Goal: Information Seeking & Learning: Check status

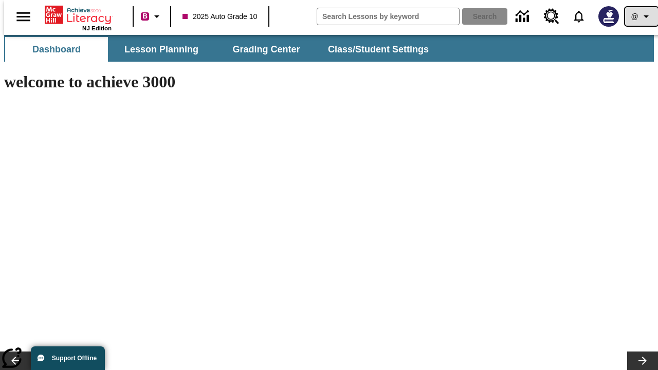
click at [640, 16] on icon "Profile/Settings" at bounding box center [646, 16] width 12 height 12
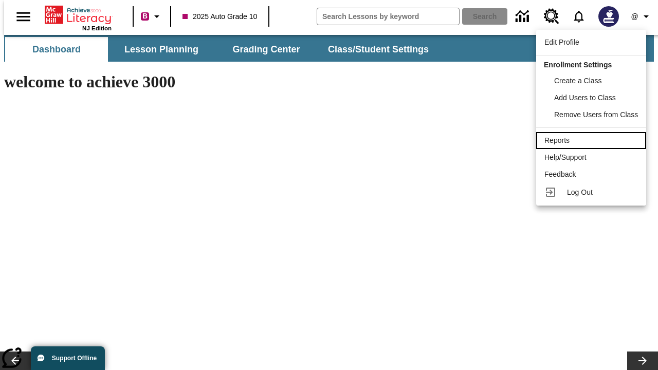
click at [593, 140] on div "Reports" at bounding box center [591, 140] width 94 height 11
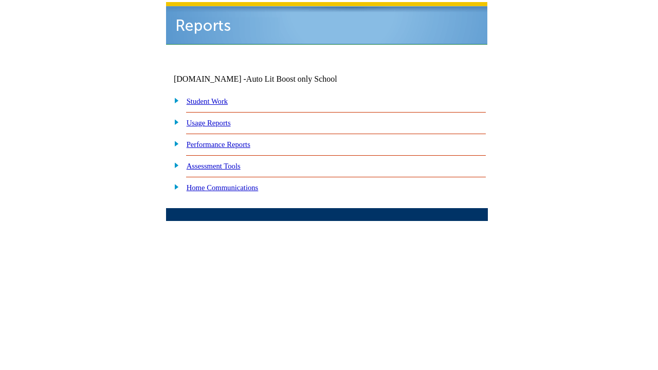
click at [229, 140] on link "Performance Reports" at bounding box center [219, 144] width 64 height 8
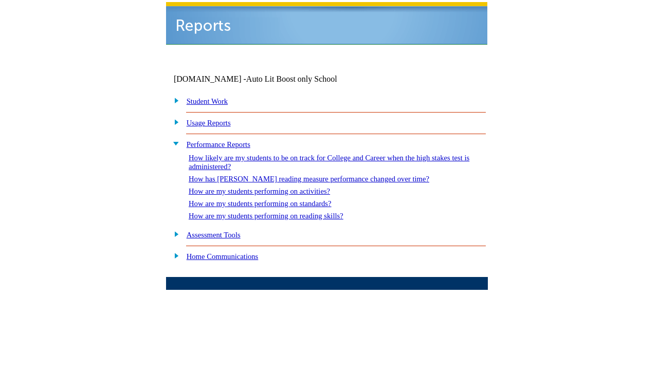
click at [276, 212] on link "How are my students performing on reading skills?" at bounding box center [266, 216] width 155 height 8
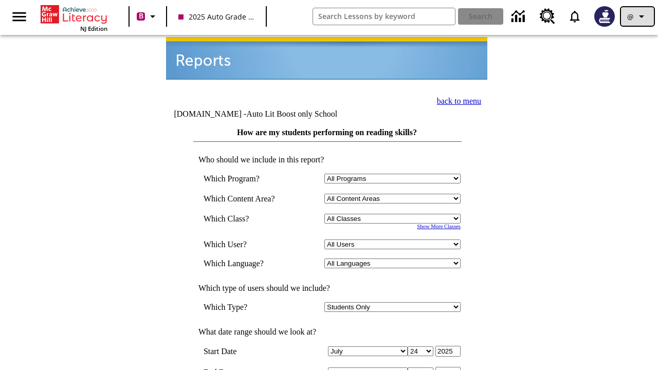
click at [637, 16] on icon "Profile/Settings" at bounding box center [641, 16] width 12 height 12
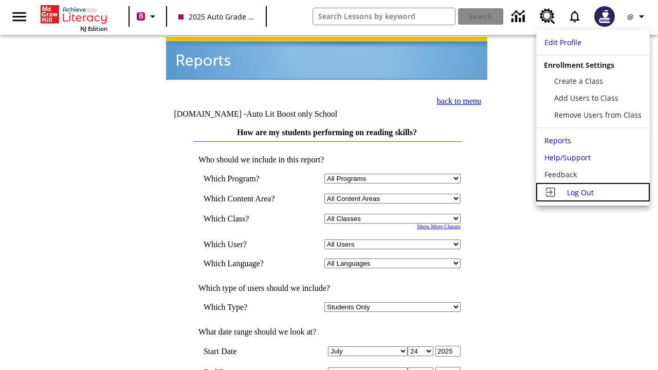
click at [593, 192] on span "Log Out" at bounding box center [580, 193] width 27 height 10
